Goal: Transaction & Acquisition: Purchase product/service

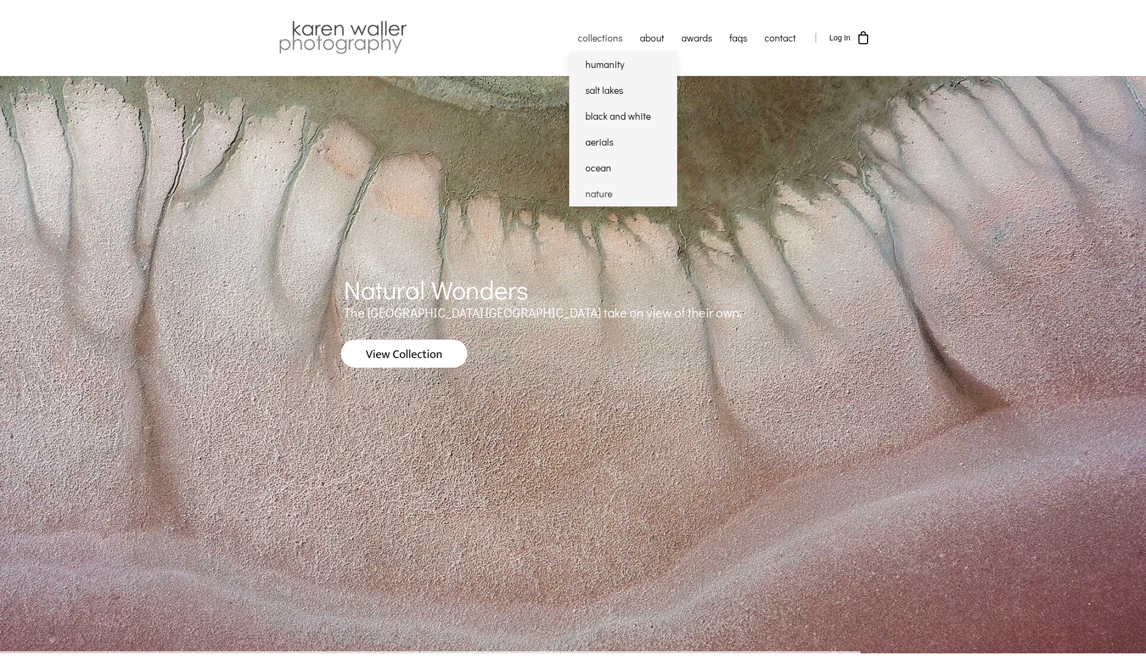
click at [594, 191] on link "nature" at bounding box center [623, 194] width 108 height 26
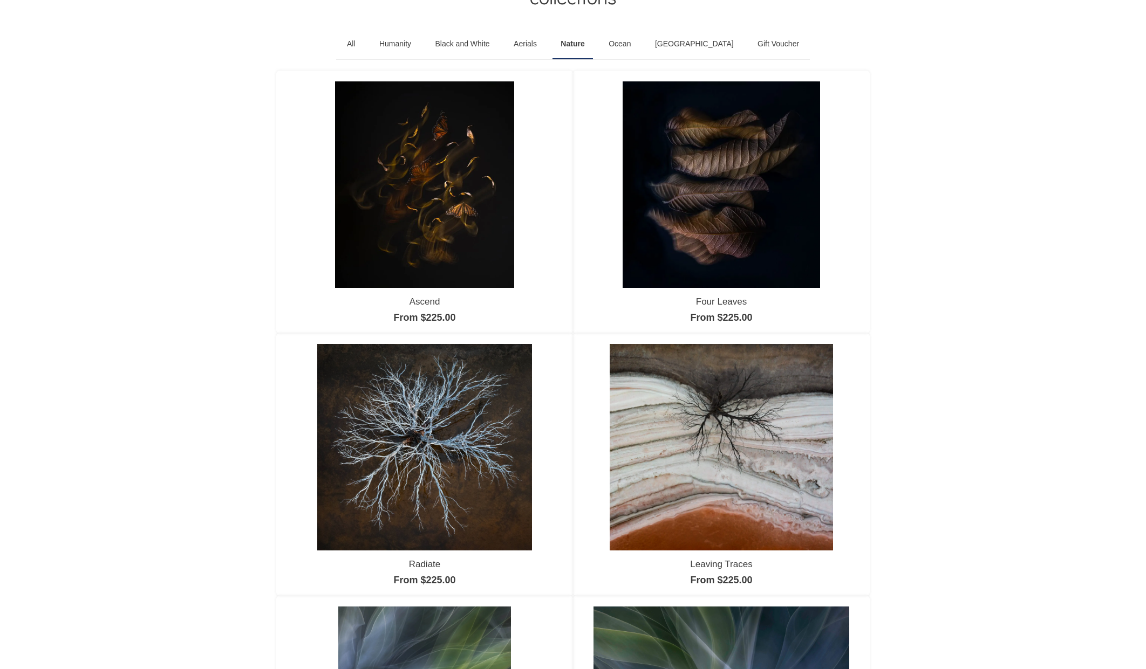
scroll to position [102, 0]
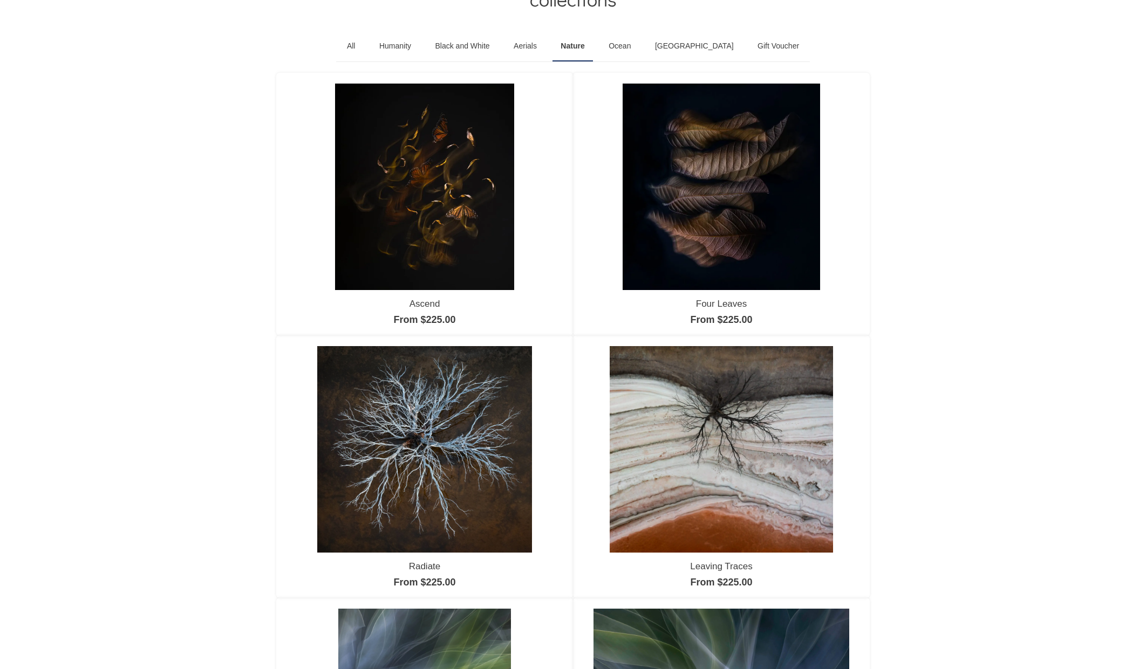
click at [717, 211] on img at bounding box center [721, 187] width 198 height 206
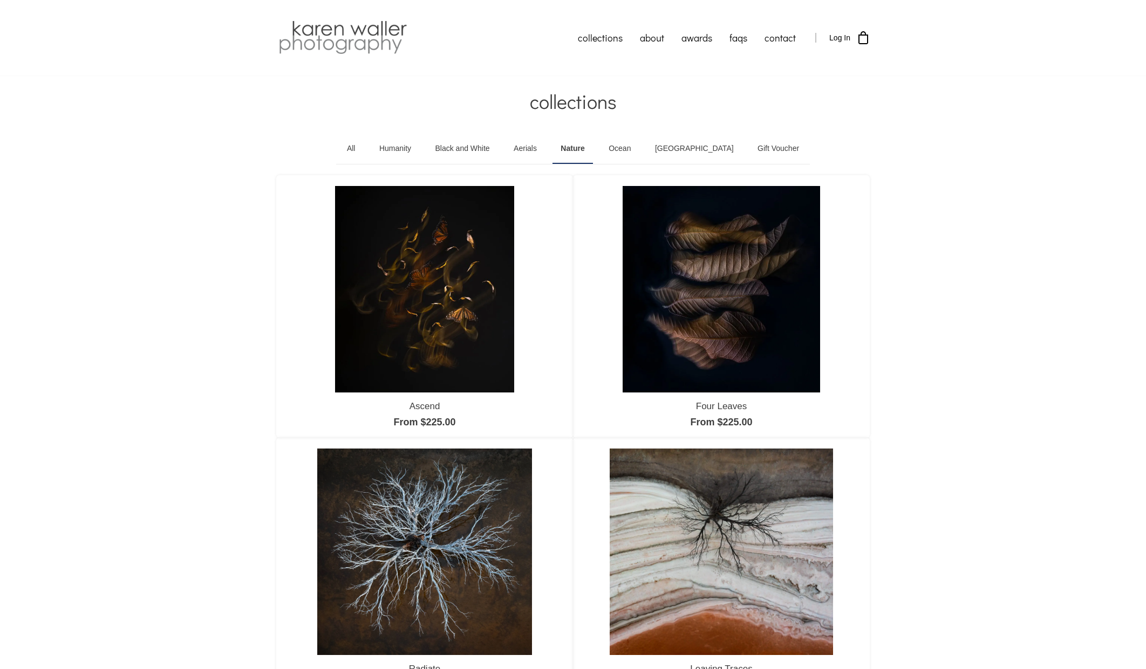
scroll to position [0, 0]
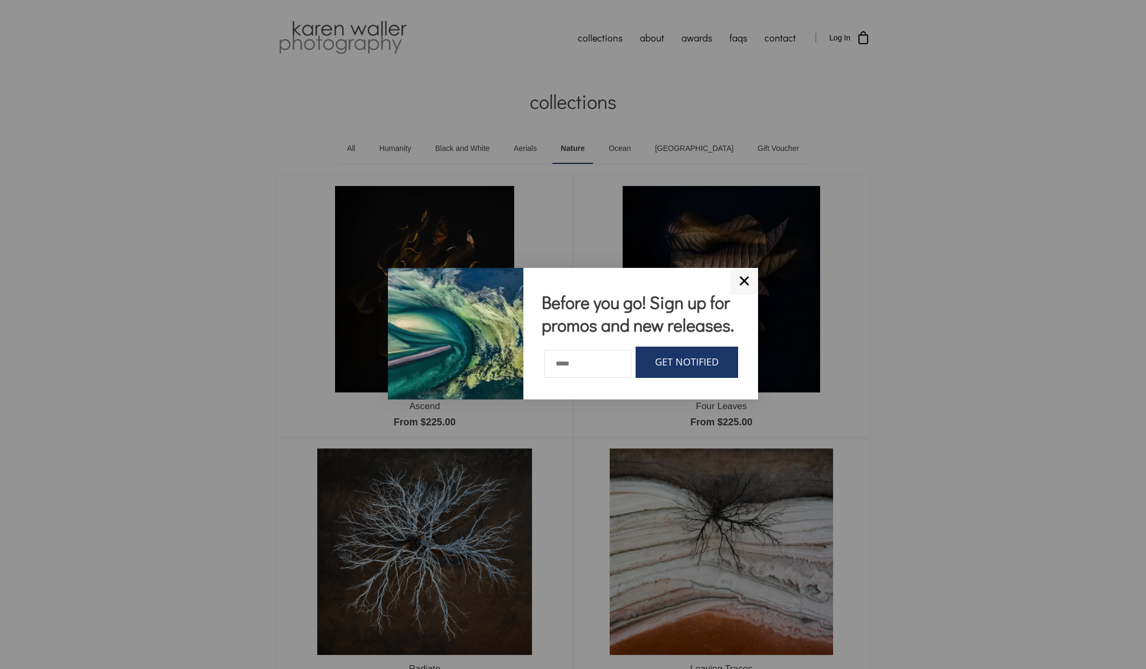
drag, startPoint x: 749, startPoint y: 269, endPoint x: 740, endPoint y: 264, distance: 9.9
click at [748, 269] on link "✕" at bounding box center [744, 281] width 28 height 27
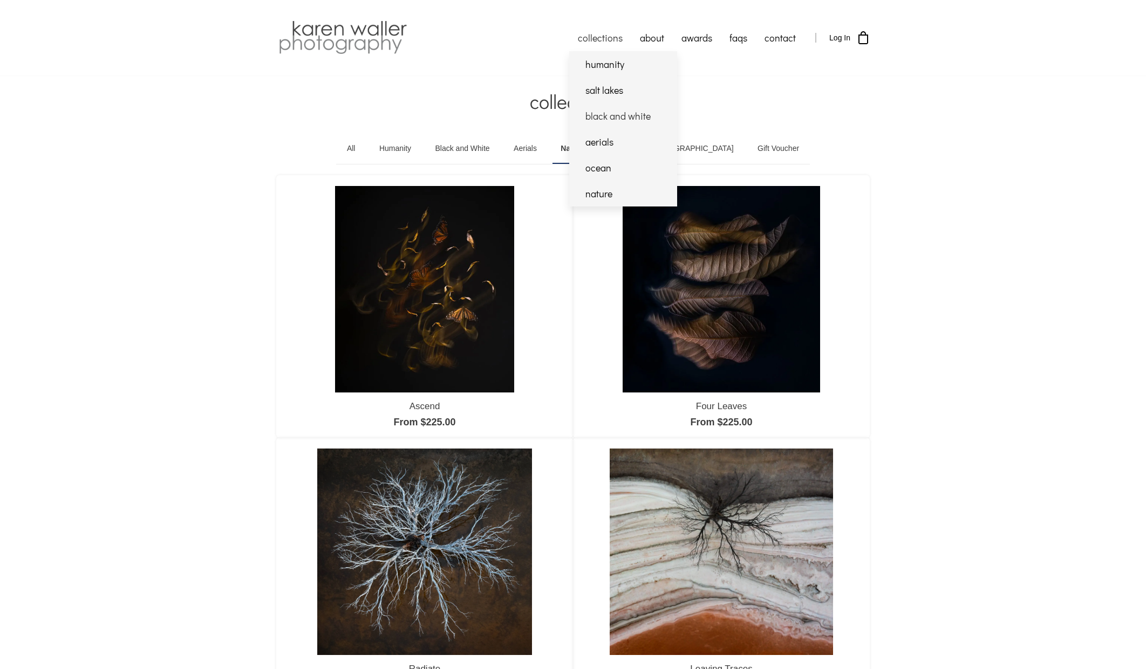
click at [612, 114] on link "black and white" at bounding box center [623, 116] width 108 height 26
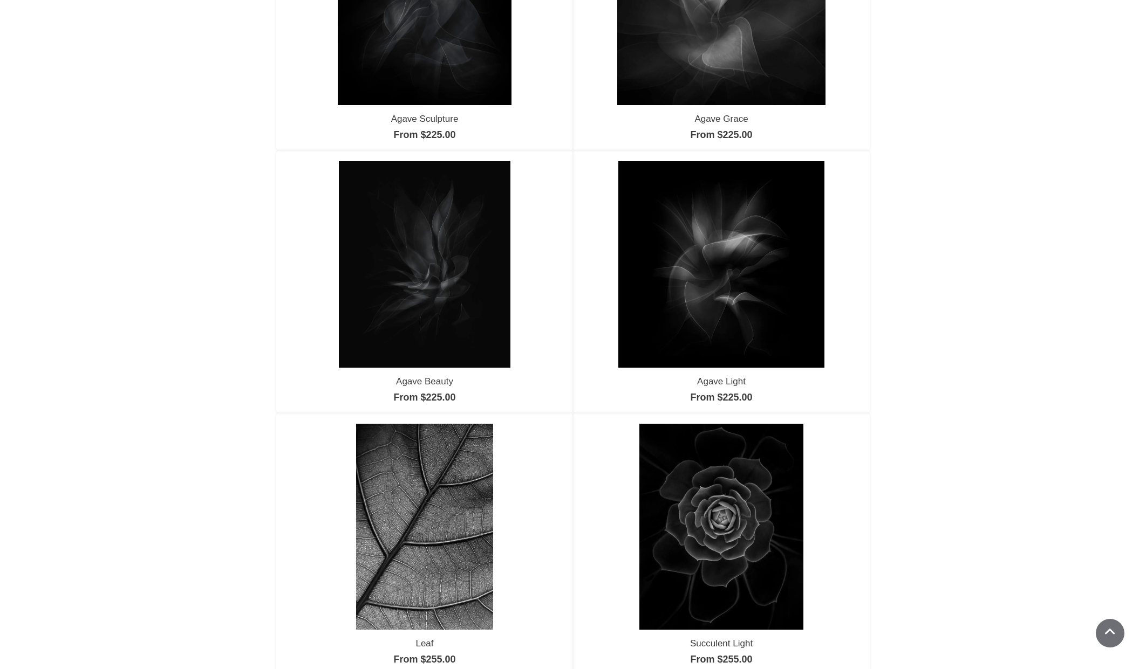
scroll to position [286, 0]
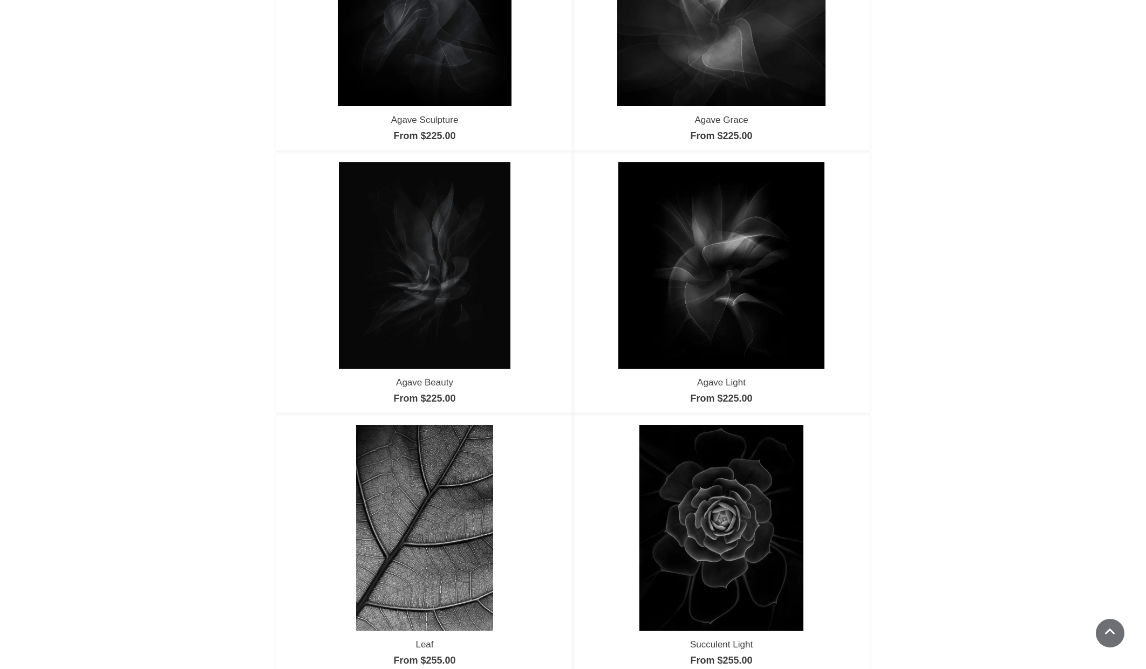
click at [712, 273] on img at bounding box center [721, 265] width 207 height 207
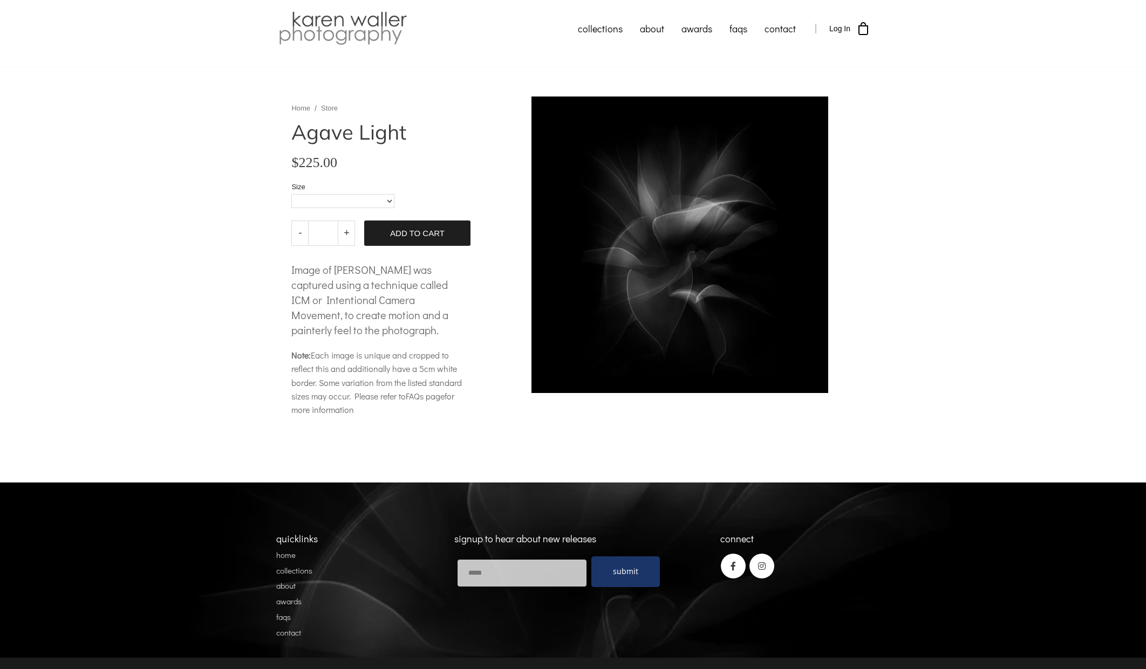
scroll to position [9, 0]
